Goal: Book appointment/travel/reservation

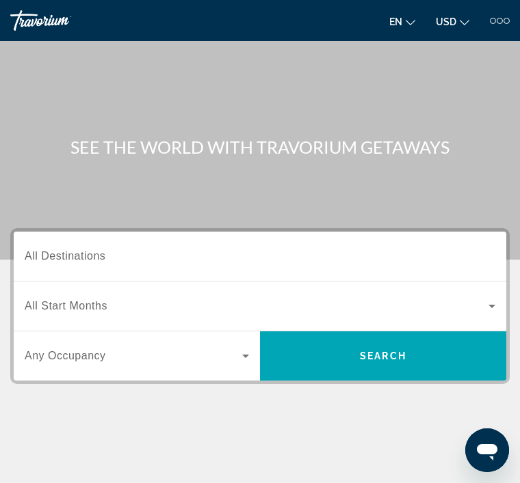
click at [62, 252] on span "All Destinations" at bounding box center [65, 256] width 81 height 12
click at [62, 252] on input "Destination All Destinations" at bounding box center [260, 257] width 470 height 16
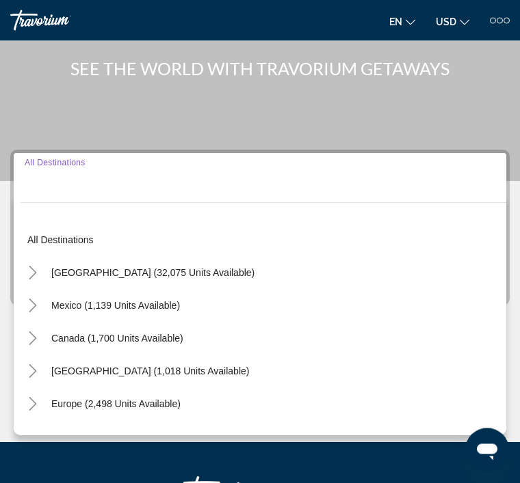
scroll to position [183, 0]
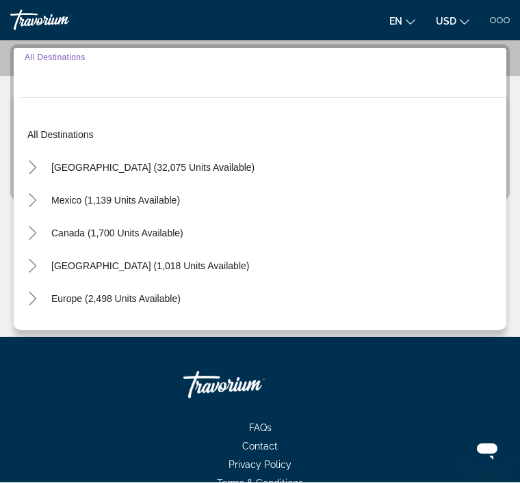
click at [62, 163] on span "[GEOGRAPHIC_DATA] (32,075 units available)" at bounding box center [152, 168] width 203 height 11
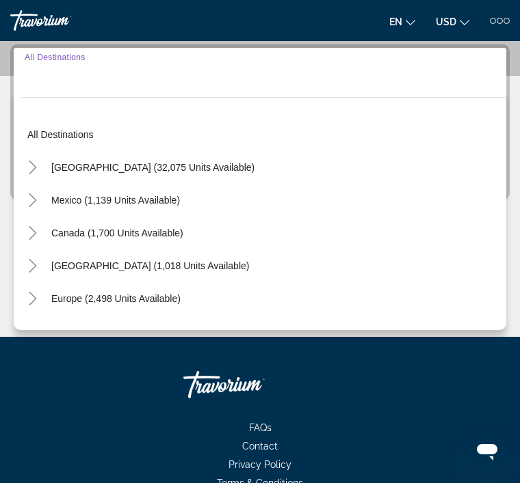
type input "**********"
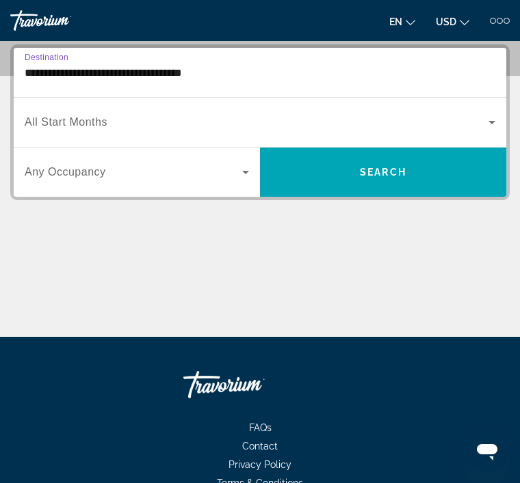
click at [47, 110] on div "Search widget" at bounding box center [260, 122] width 470 height 38
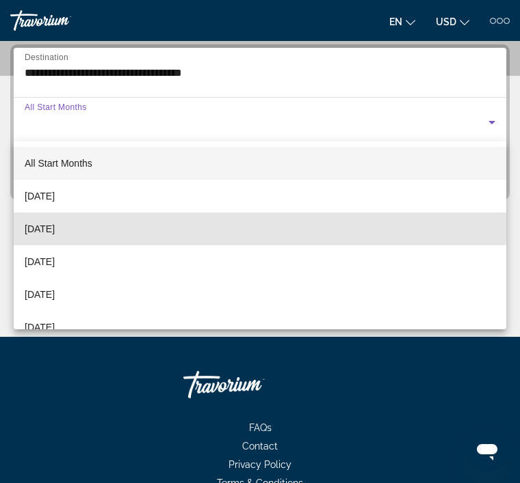
click at [44, 217] on mat-option "[DATE]" at bounding box center [260, 229] width 492 height 33
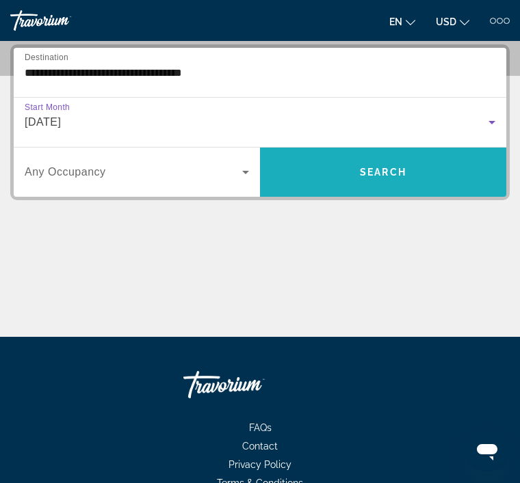
click at [393, 168] on span "Search" at bounding box center [383, 172] width 46 height 11
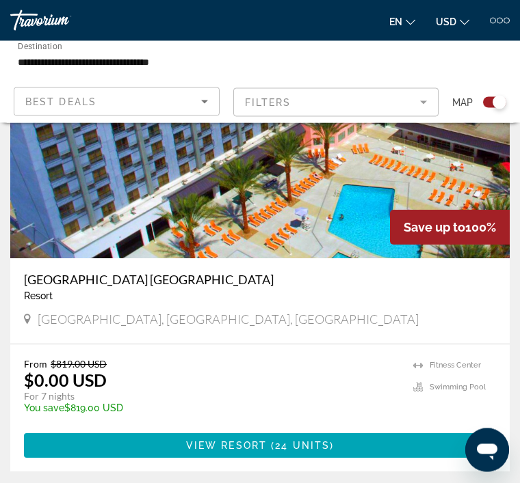
scroll to position [3173, 0]
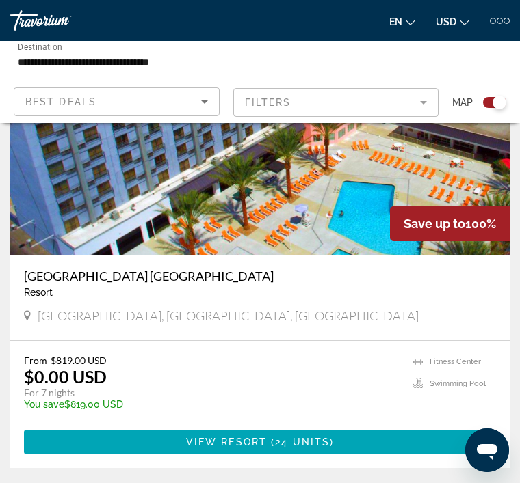
click at [302, 442] on span "24 units" at bounding box center [302, 442] width 55 height 11
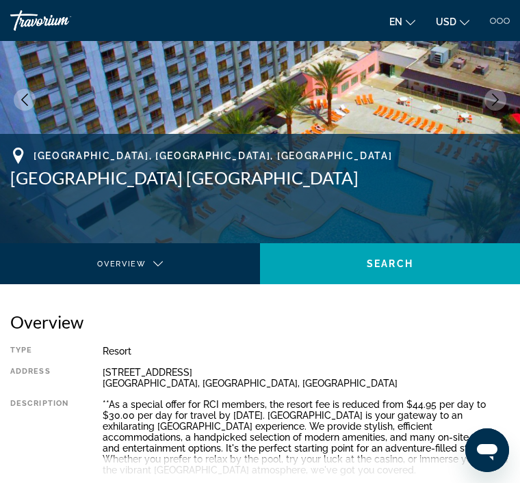
scroll to position [84, 0]
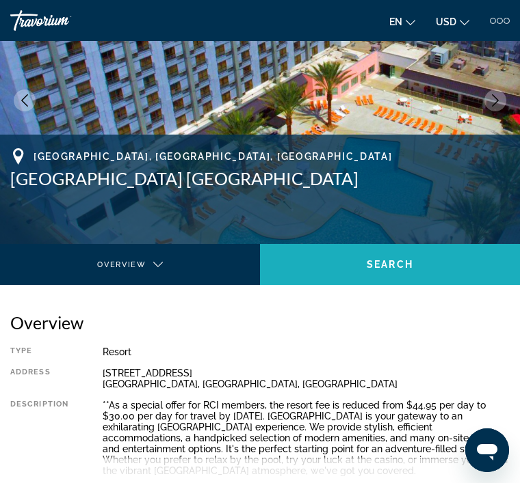
click at [335, 264] on span "Main content" at bounding box center [390, 264] width 260 height 33
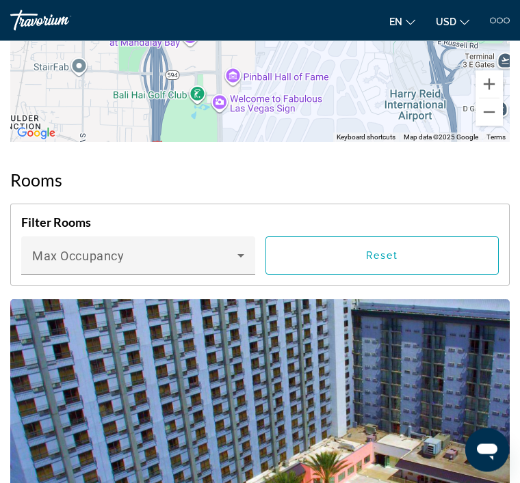
scroll to position [1761, 0]
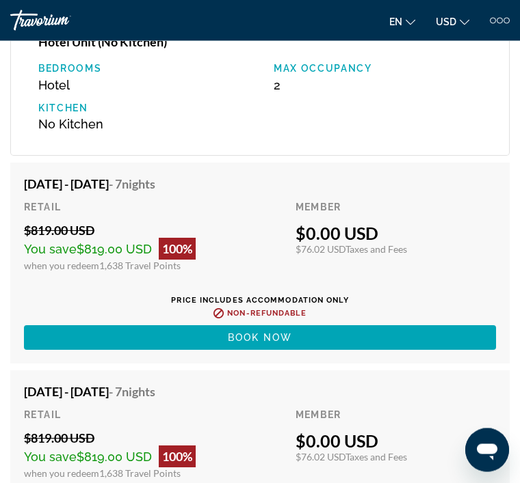
click at [147, 338] on span "Main content" at bounding box center [260, 338] width 472 height 33
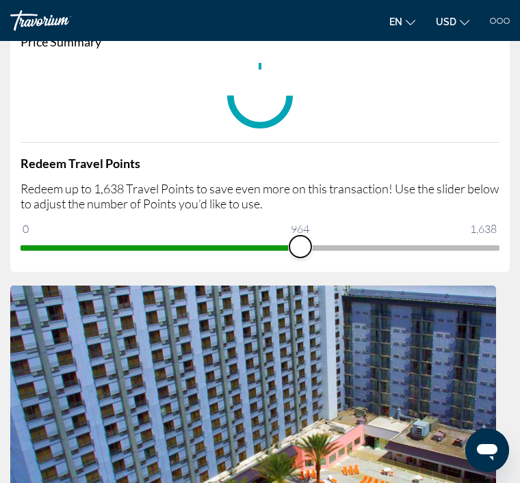
scroll to position [60, 0]
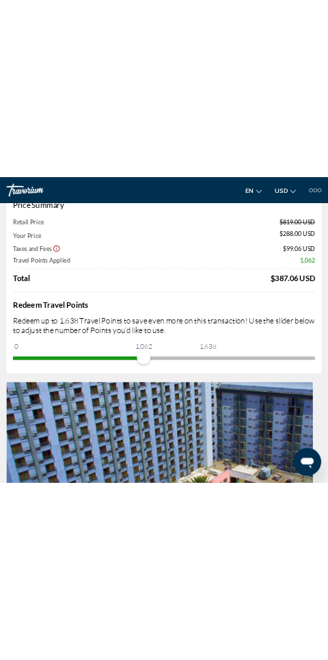
scroll to position [0, 0]
